Goal: Check status

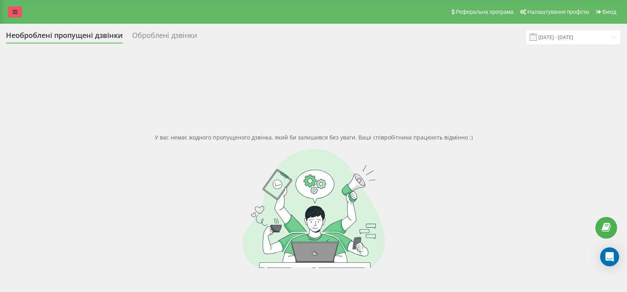
click at [13, 12] on icon at bounding box center [15, 12] width 5 height 6
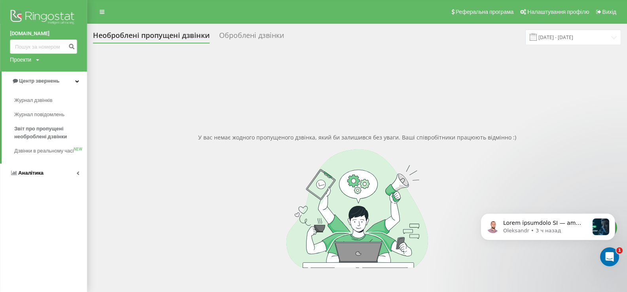
click at [34, 176] on span "Аналiтика" at bounding box center [30, 173] width 25 height 6
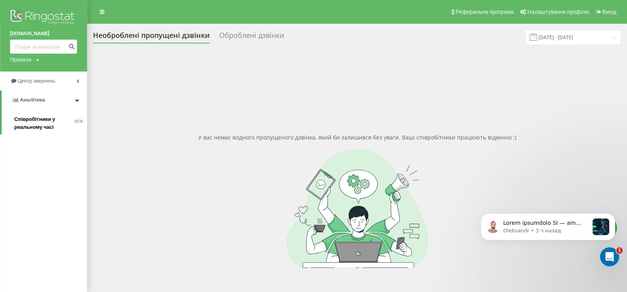
click at [32, 119] on span "Співробітники у реальному часі" at bounding box center [44, 123] width 60 height 16
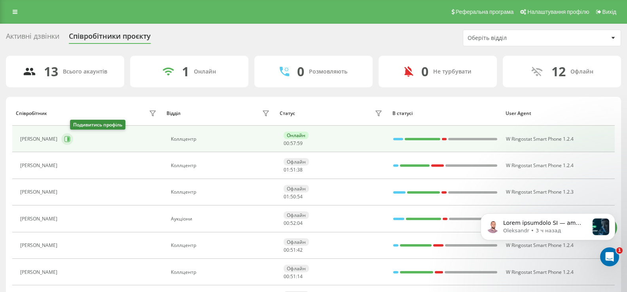
click at [70, 139] on icon at bounding box center [67, 139] width 6 height 6
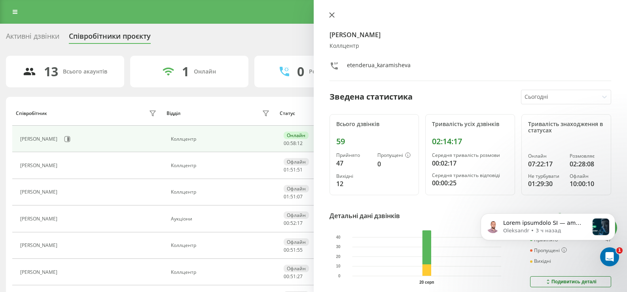
click at [331, 15] on icon at bounding box center [331, 15] width 5 height 5
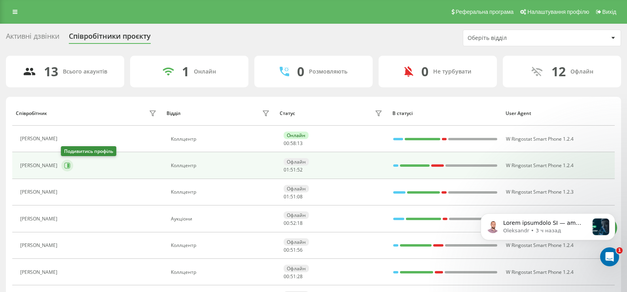
click at [67, 166] on icon at bounding box center [68, 166] width 2 height 4
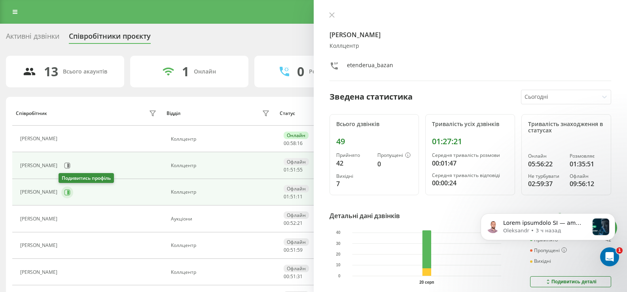
click at [65, 195] on icon at bounding box center [67, 192] width 6 height 6
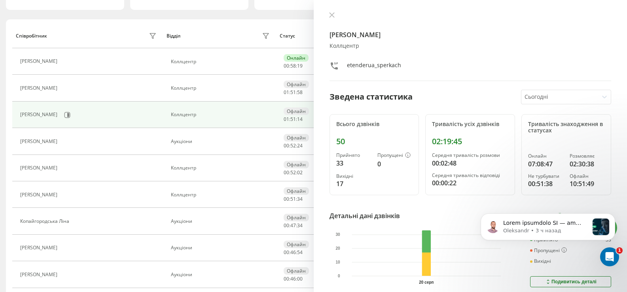
scroll to position [79, 0]
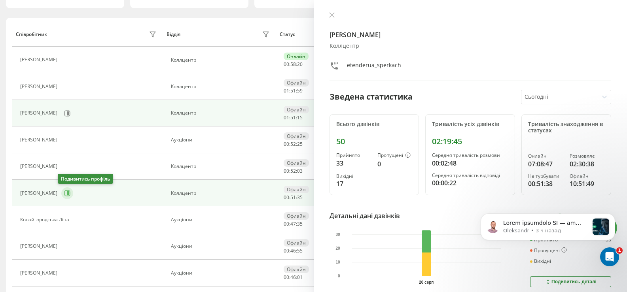
click at [64, 194] on icon at bounding box center [67, 193] width 6 height 6
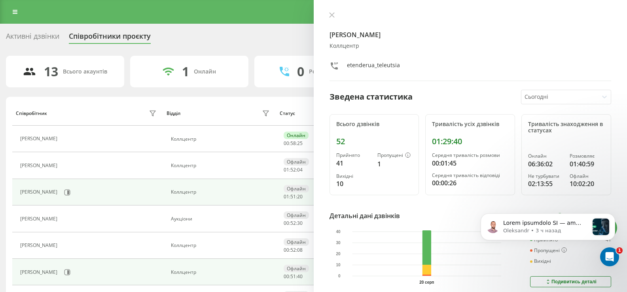
click at [331, 13] on icon at bounding box center [332, 15] width 6 height 6
